Goal: Learn about a topic

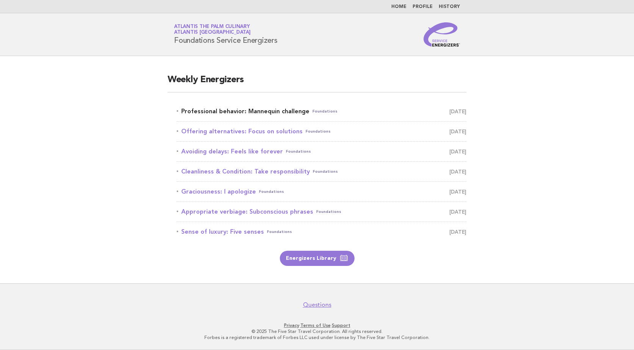
click at [283, 110] on link "Professional behavior: Mannequin challenge Foundations [DATE]" at bounding box center [322, 111] width 290 height 11
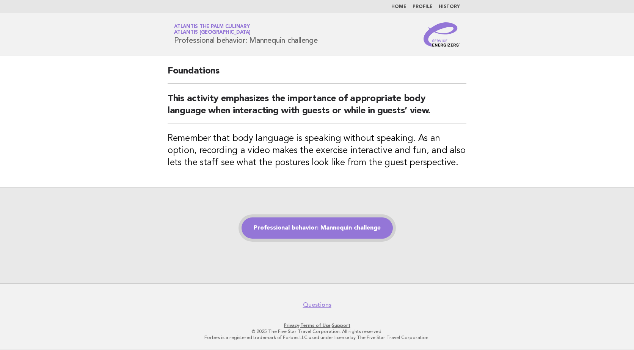
click at [367, 227] on link "Professional behavior: Mannequin challenge" at bounding box center [317, 228] width 151 height 21
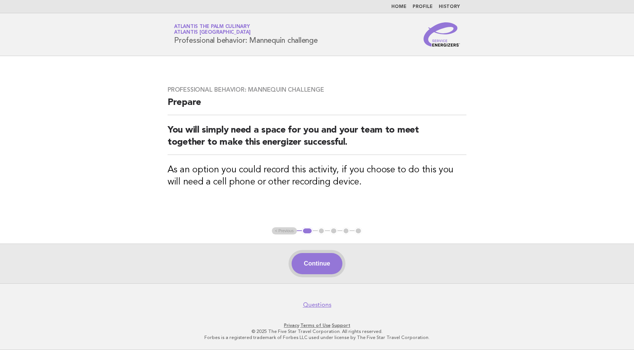
click at [323, 263] on button "Continue" at bounding box center [317, 263] width 50 height 21
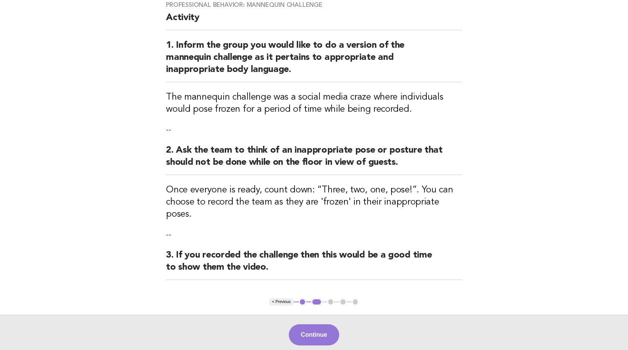
scroll to position [76, 0]
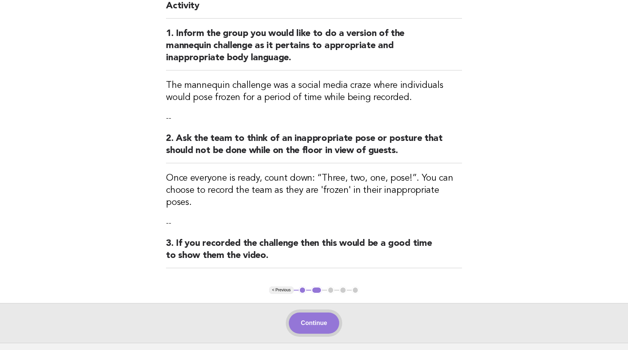
click at [324, 314] on button "Continue" at bounding box center [314, 323] width 50 height 21
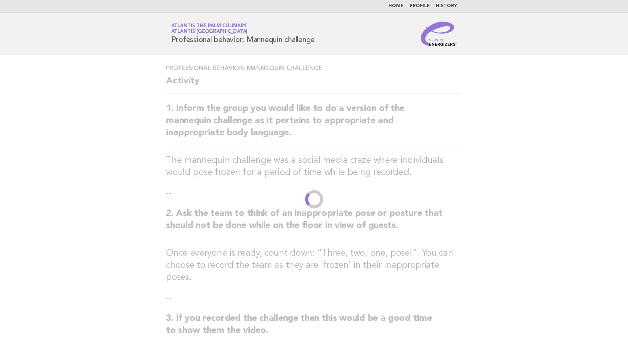
scroll to position [0, 0]
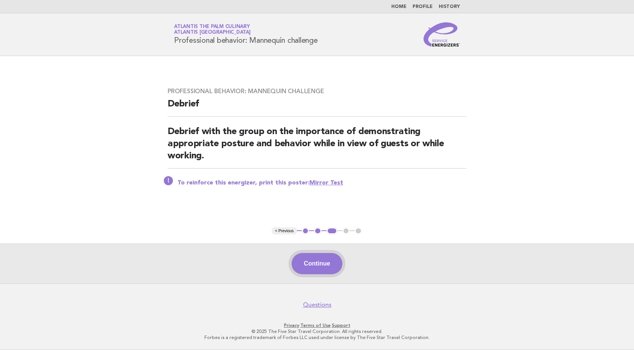
click at [324, 258] on button "Continue" at bounding box center [317, 263] width 50 height 21
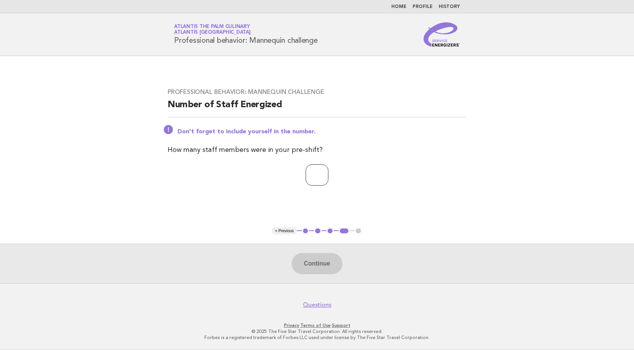
type input "*"
click at [328, 178] on input "*" at bounding box center [317, 175] width 23 height 21
type input "**"
click at [330, 267] on button "Continue" at bounding box center [317, 263] width 50 height 21
